Goal: Task Accomplishment & Management: Manage account settings

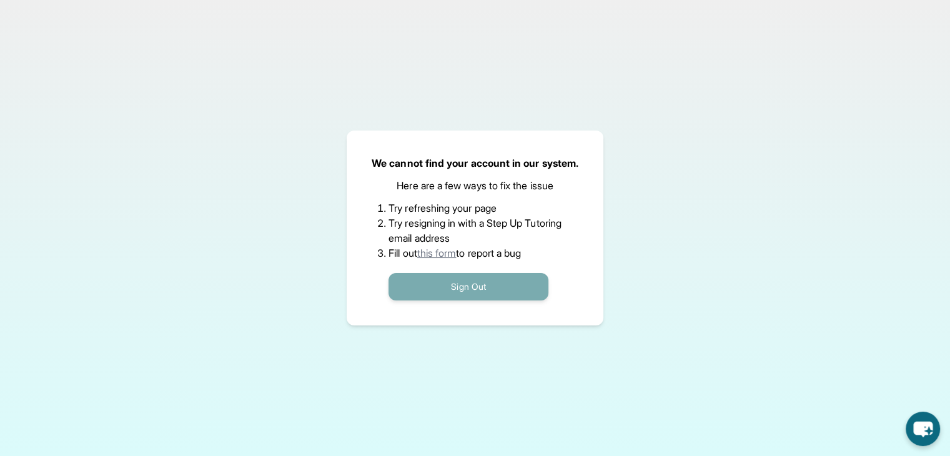
click at [466, 287] on button "Sign Out" at bounding box center [469, 286] width 160 height 27
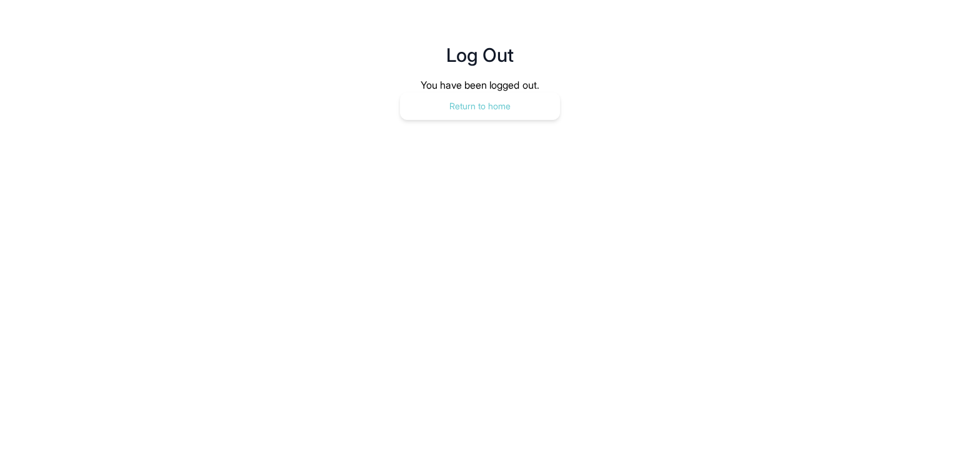
click at [485, 111] on button "Return to home" at bounding box center [480, 105] width 160 height 27
